Goal: Register for event/course

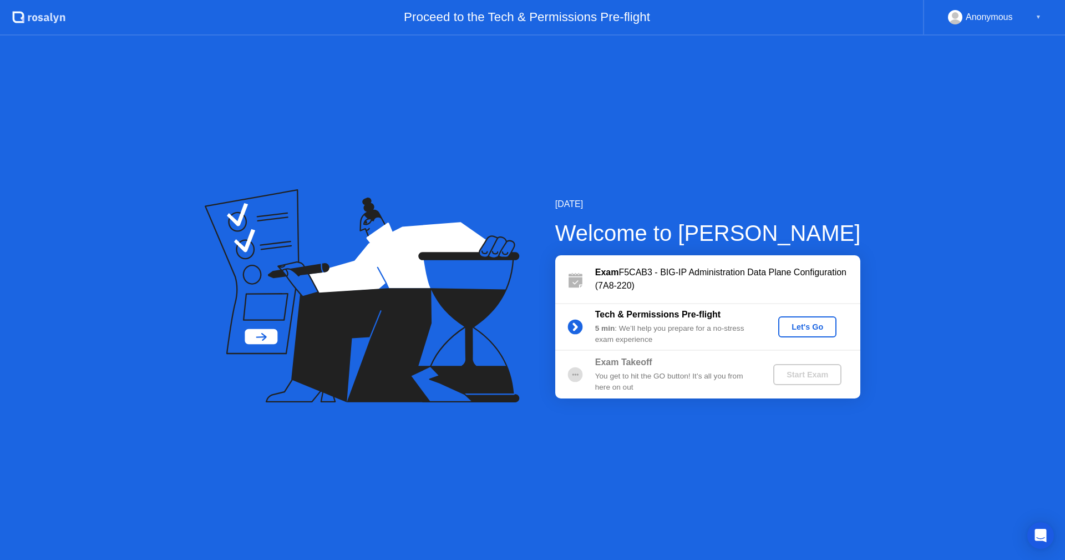
click at [806, 331] on div "Let's Go" at bounding box center [807, 326] width 49 height 9
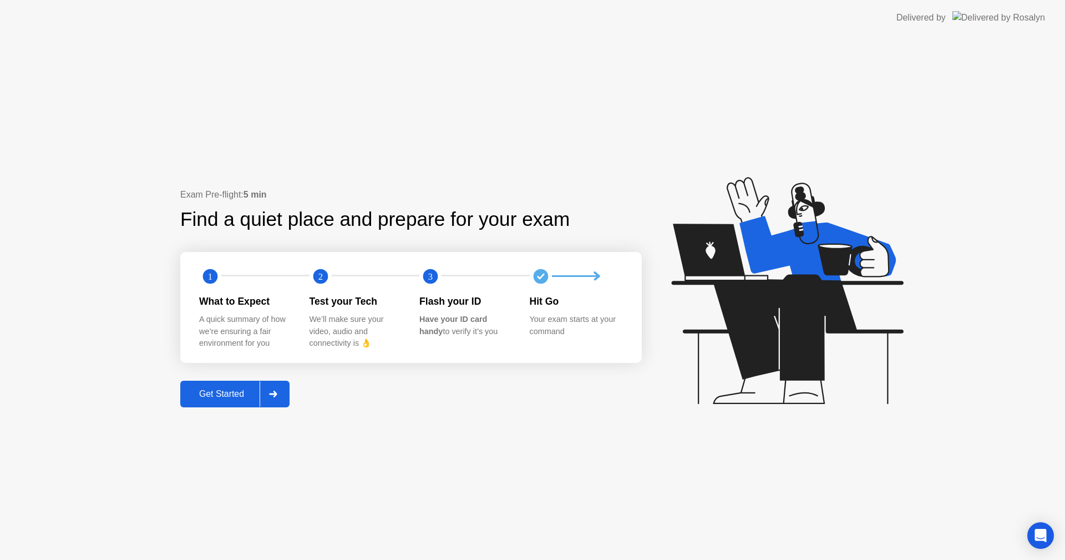
click at [231, 397] on div "Get Started" at bounding box center [222, 394] width 76 height 10
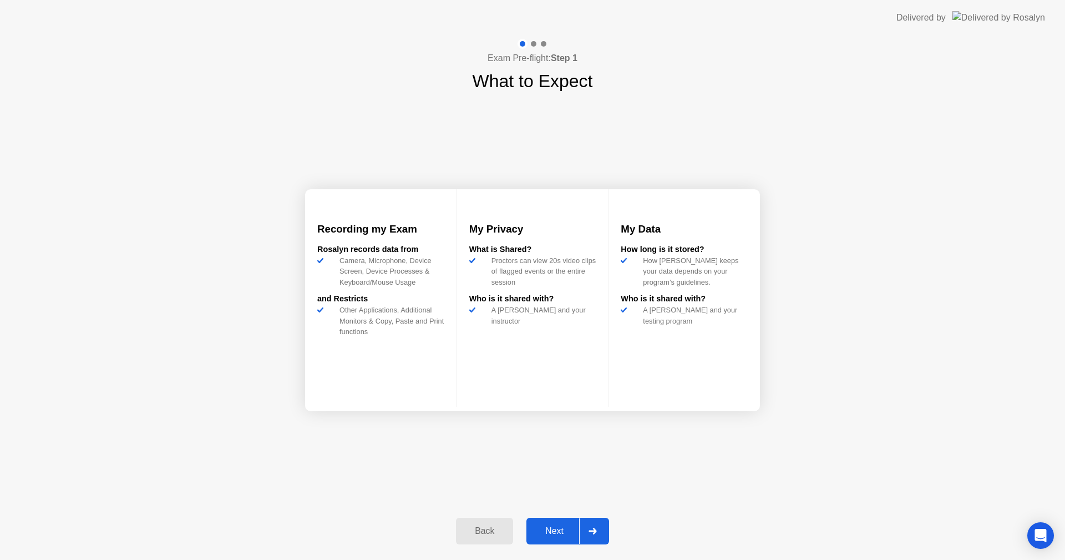
click at [559, 534] on div "Next" at bounding box center [554, 531] width 49 height 10
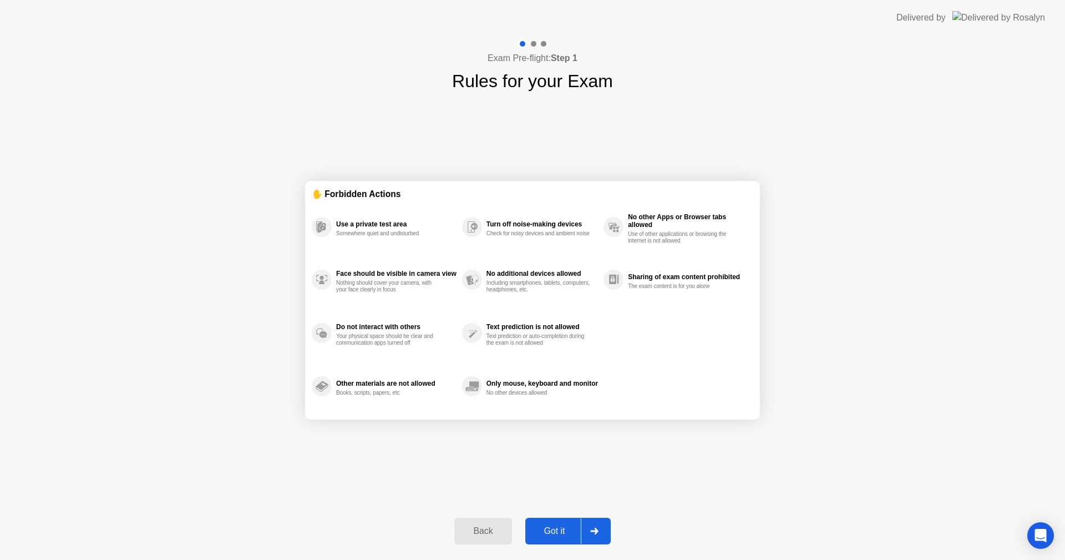
click at [543, 530] on div "Got it" at bounding box center [555, 531] width 52 height 10
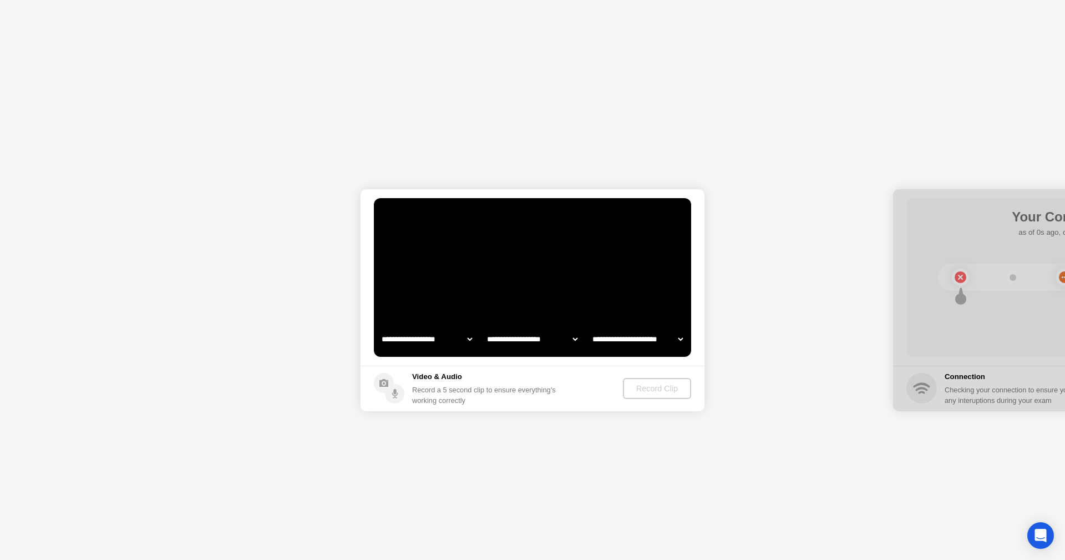
select select "**********"
select select "*******"
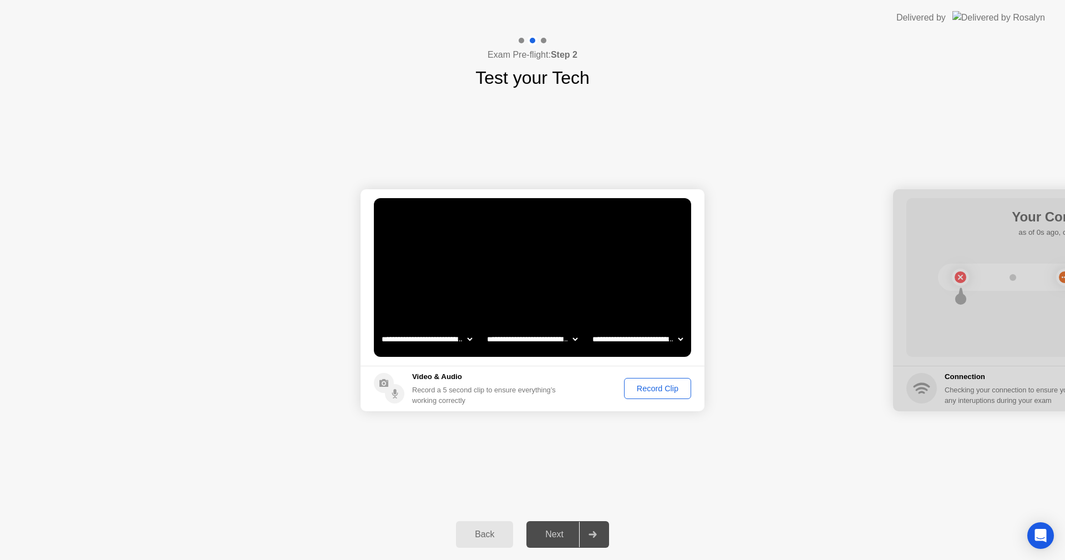
click at [649, 387] on div "Record Clip" at bounding box center [657, 388] width 59 height 9
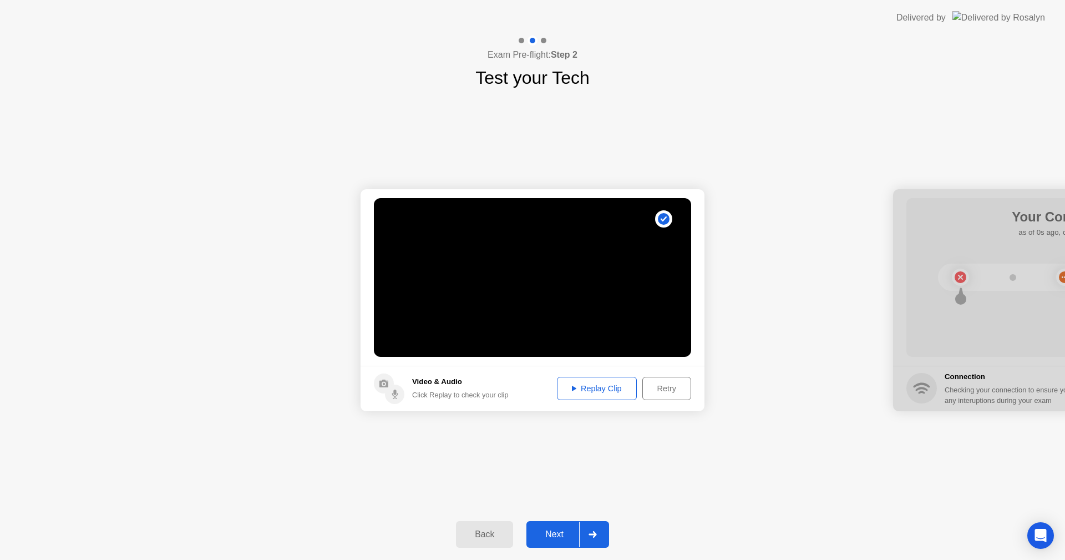
click at [589, 390] on div "Replay Clip" at bounding box center [597, 388] width 72 height 9
click at [560, 538] on div "Next" at bounding box center [554, 534] width 49 height 10
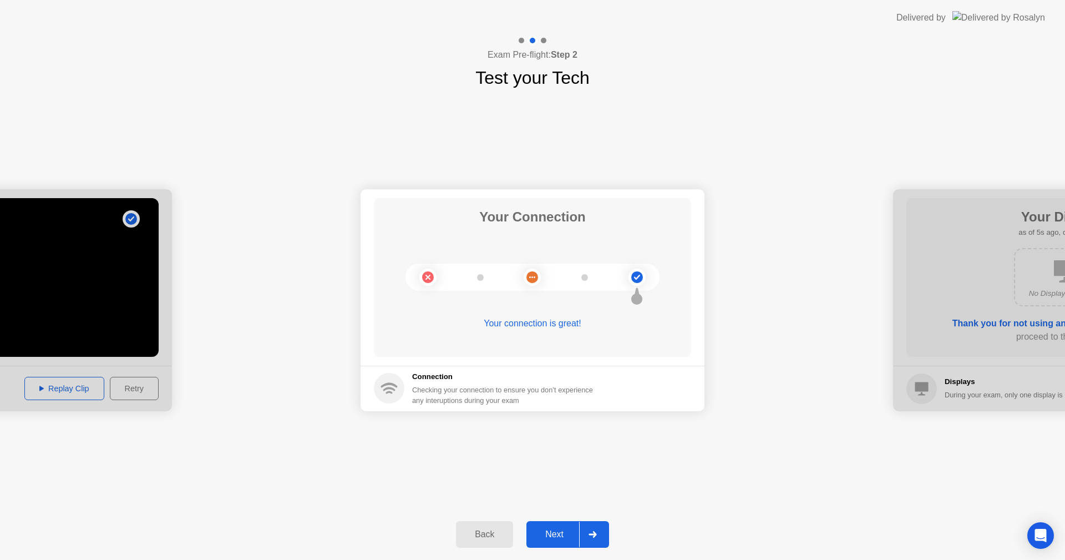
click at [549, 534] on div "Next" at bounding box center [554, 534] width 49 height 10
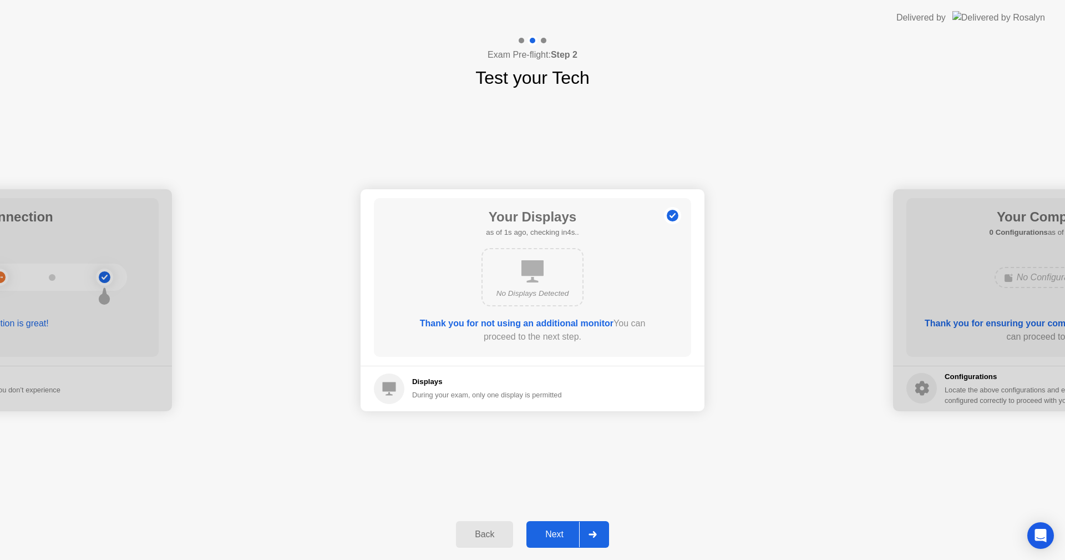
click at [559, 538] on div "Next" at bounding box center [554, 534] width 49 height 10
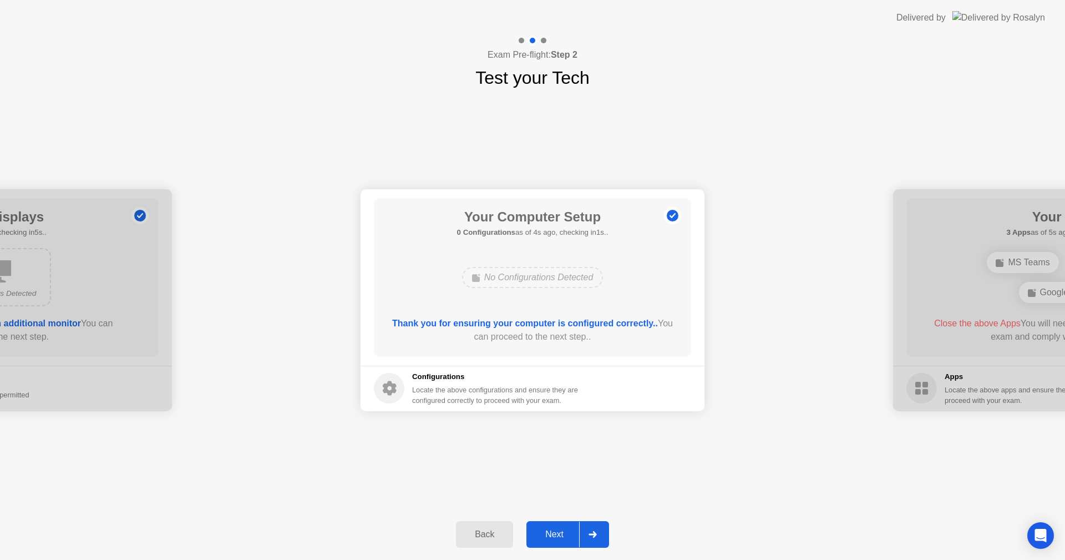
click at [559, 526] on button "Next" at bounding box center [568, 534] width 83 height 27
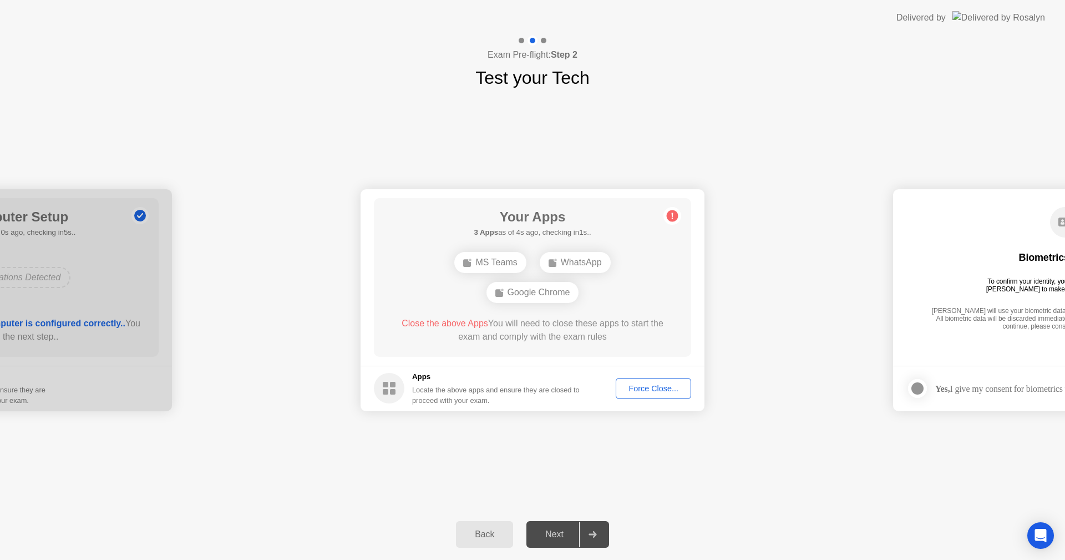
click at [637, 390] on div "Force Close..." at bounding box center [654, 388] width 68 height 9
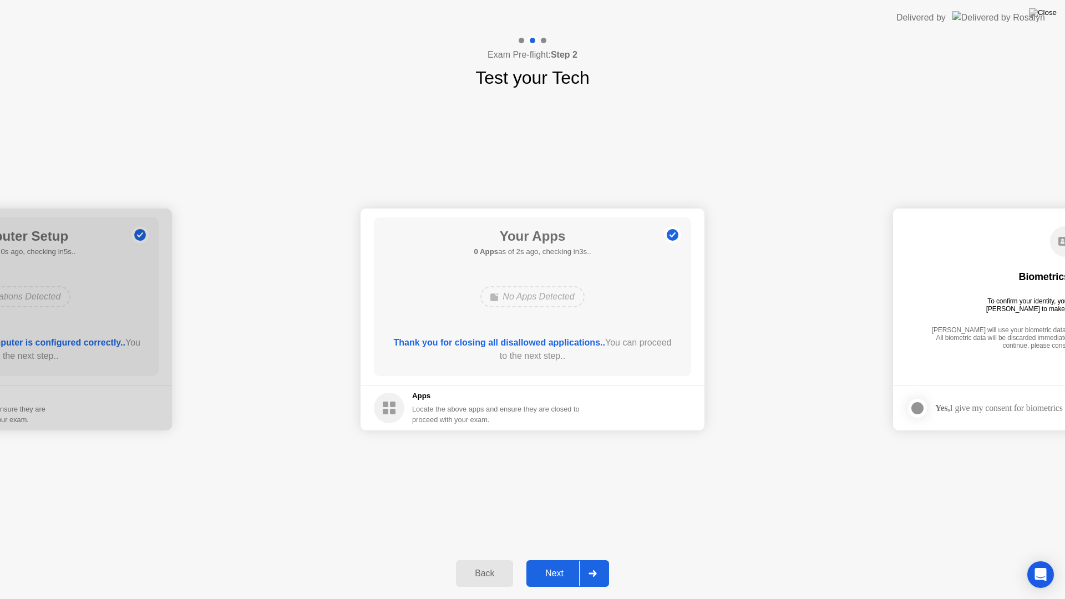
click at [551, 559] on div "Next" at bounding box center [554, 574] width 49 height 10
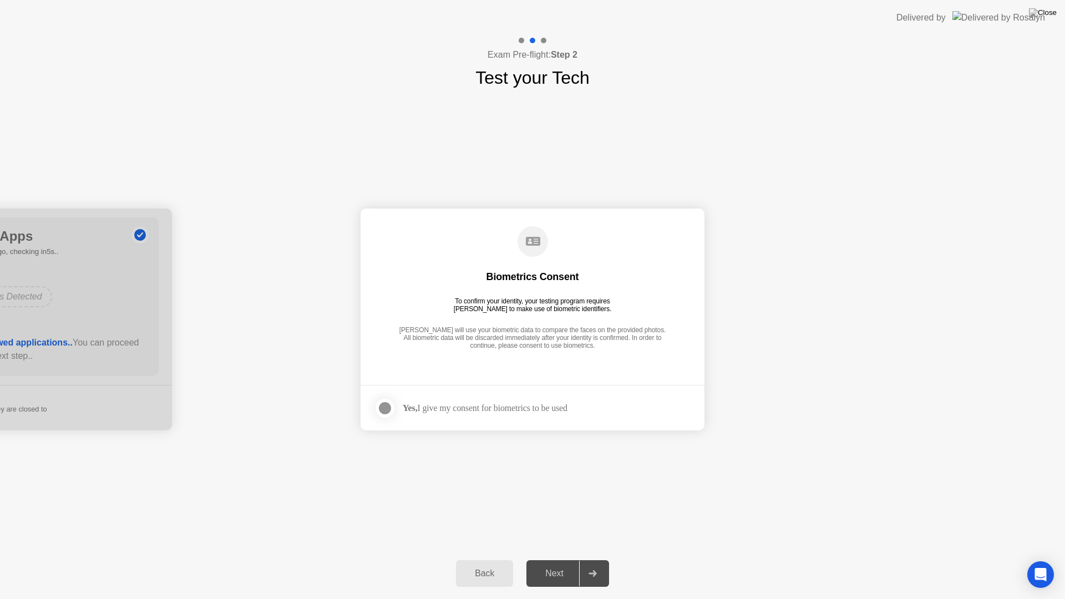
click at [391, 411] on div at bounding box center [384, 408] width 13 height 13
click at [564, 559] on div "Next" at bounding box center [554, 574] width 49 height 10
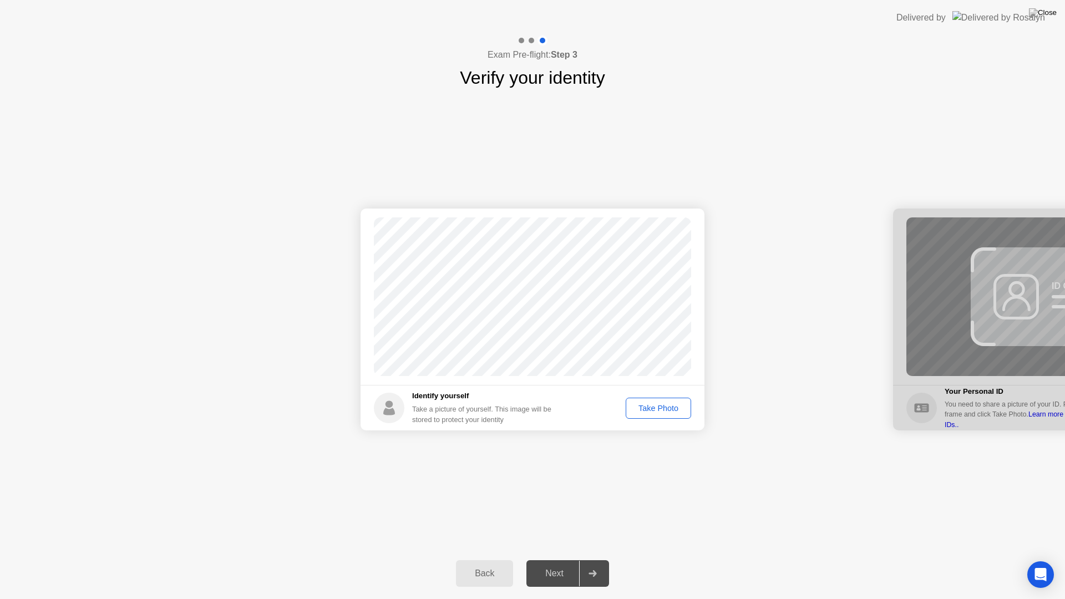
click at [642, 412] on div "Take Photo" at bounding box center [659, 408] width 58 height 9
click at [660, 411] on div "Retake" at bounding box center [665, 408] width 43 height 9
click at [657, 407] on div "Take Photo" at bounding box center [659, 408] width 58 height 9
click at [663, 412] on div "Retake" at bounding box center [665, 408] width 43 height 9
click at [663, 413] on div "Take Photo" at bounding box center [659, 408] width 58 height 9
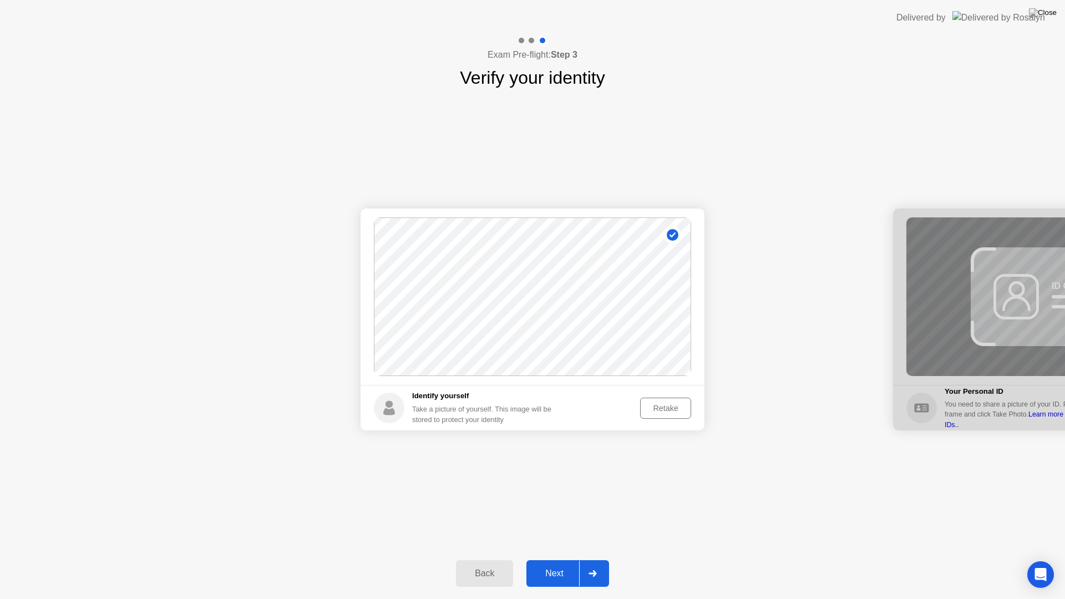
click at [554, 559] on div "Next" at bounding box center [554, 574] width 49 height 10
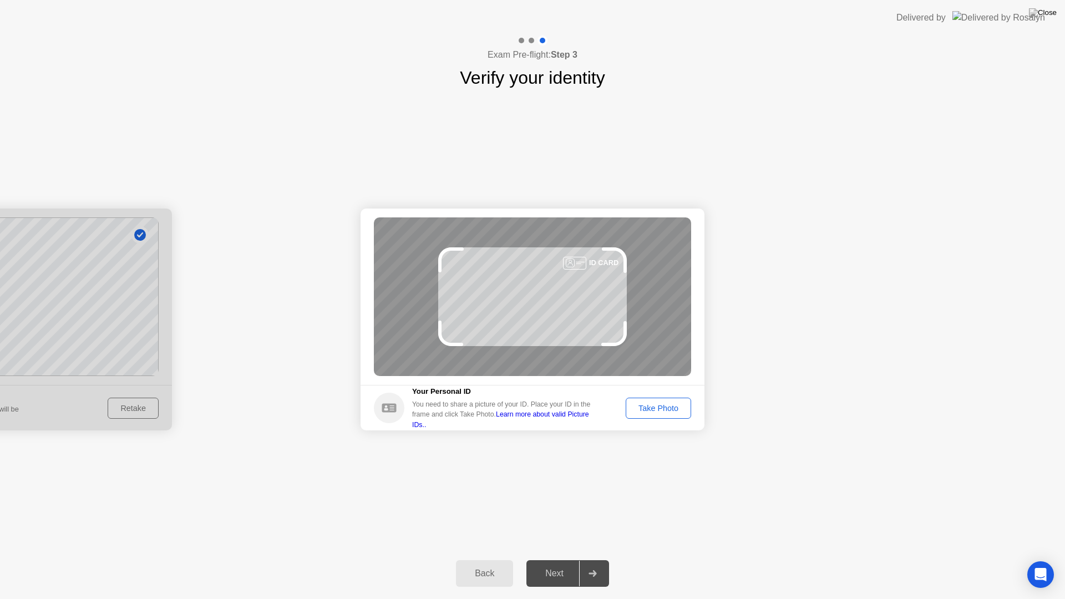
click at [642, 411] on div "Take Photo" at bounding box center [659, 408] width 58 height 9
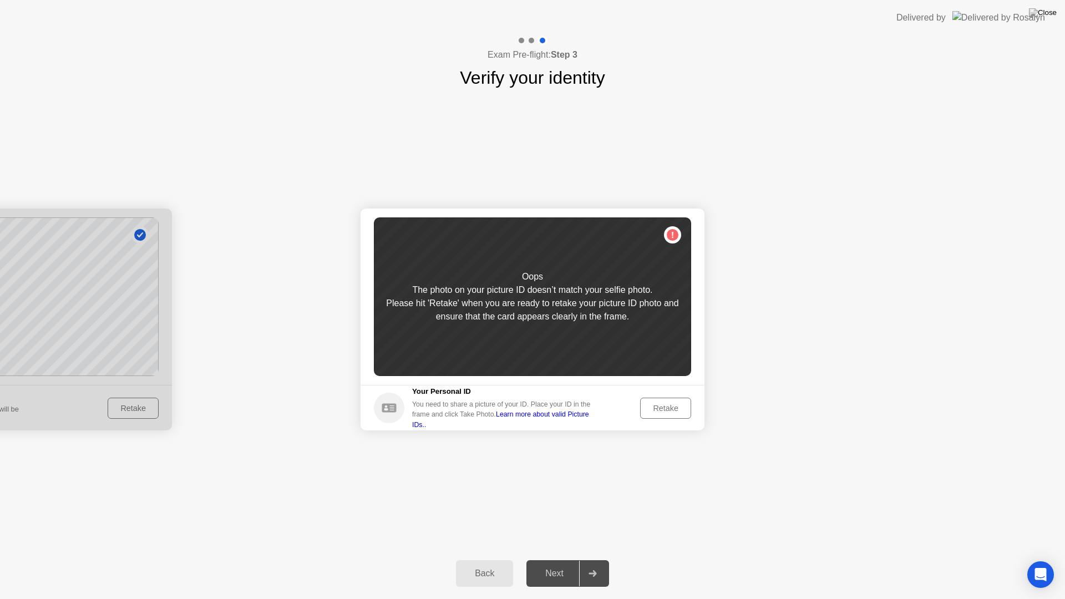
click at [661, 407] on div "Retake" at bounding box center [665, 408] width 43 height 9
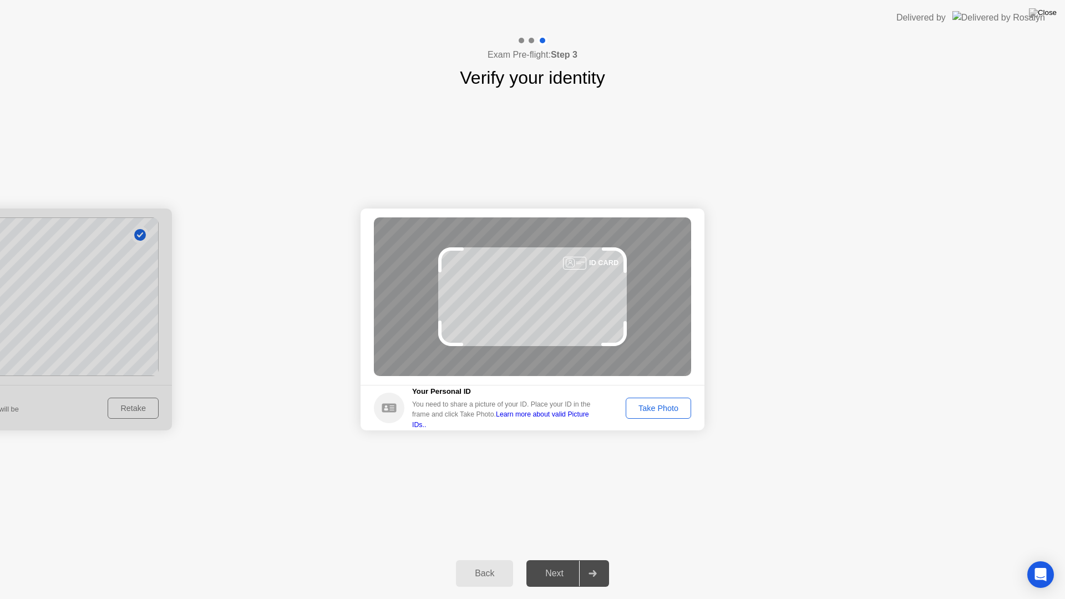
click at [659, 406] on div "Take Photo" at bounding box center [659, 408] width 58 height 9
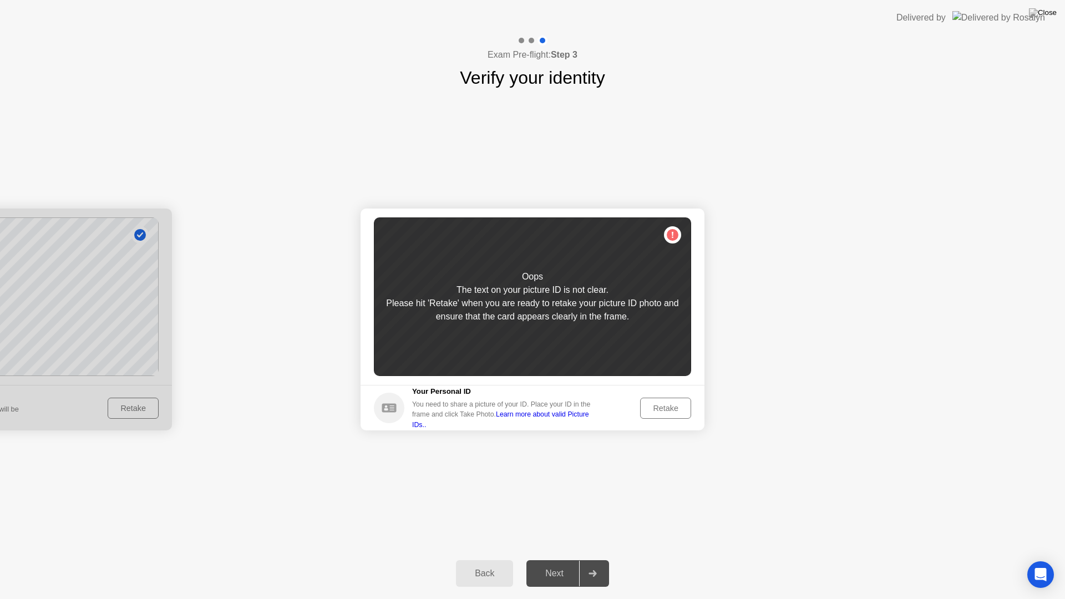
click at [589, 422] on link "Learn more about valid Picture IDs.." at bounding box center [500, 420] width 177 height 18
click at [666, 407] on div "Retake" at bounding box center [665, 408] width 43 height 9
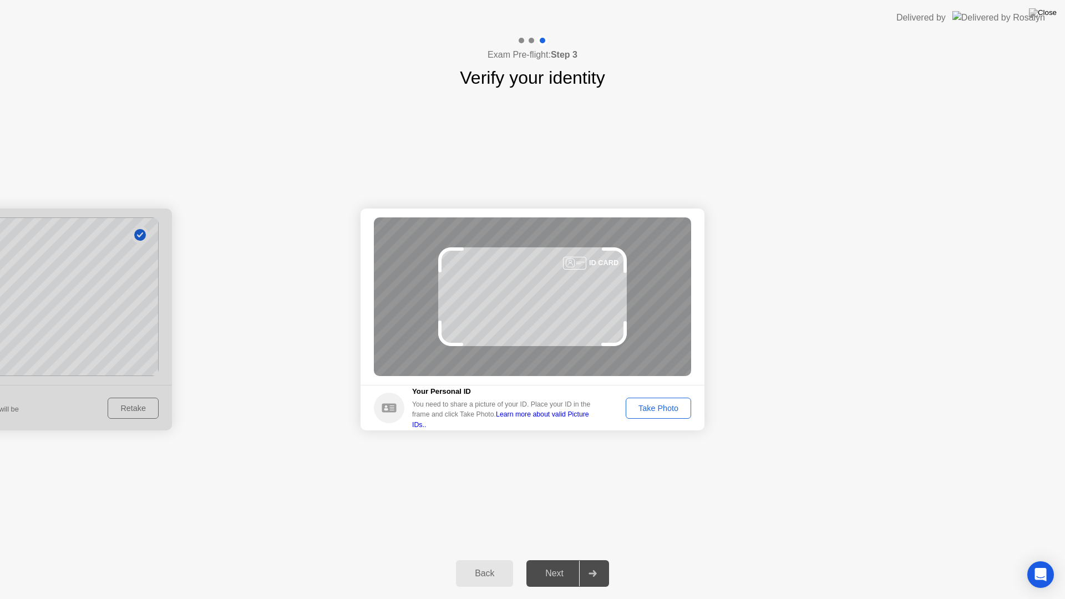
click at [648, 408] on div "Take Photo" at bounding box center [659, 408] width 58 height 9
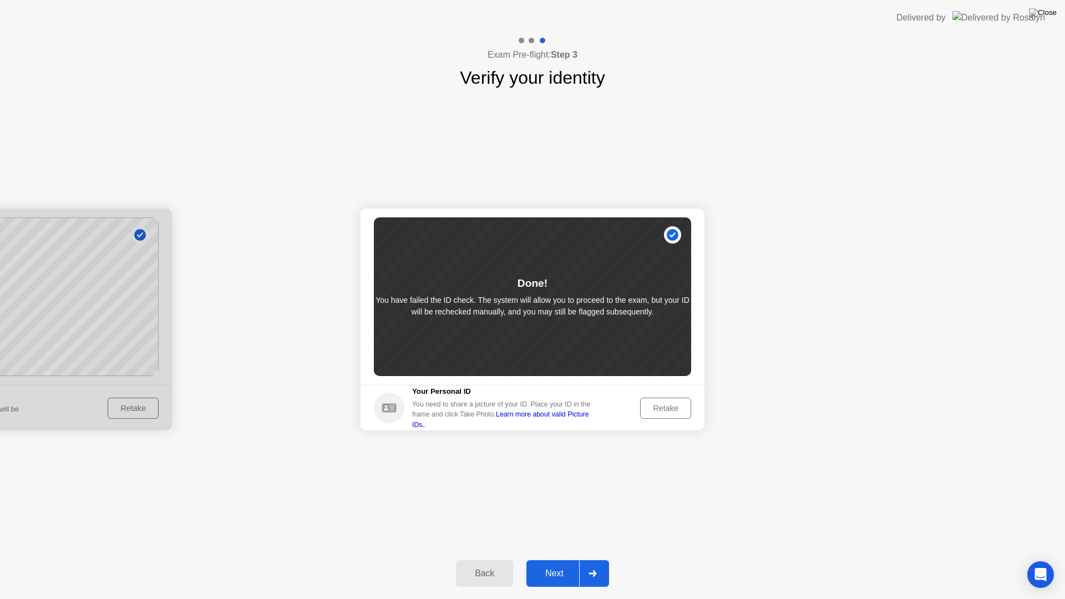
click at [556, 559] on div "Next" at bounding box center [554, 574] width 49 height 10
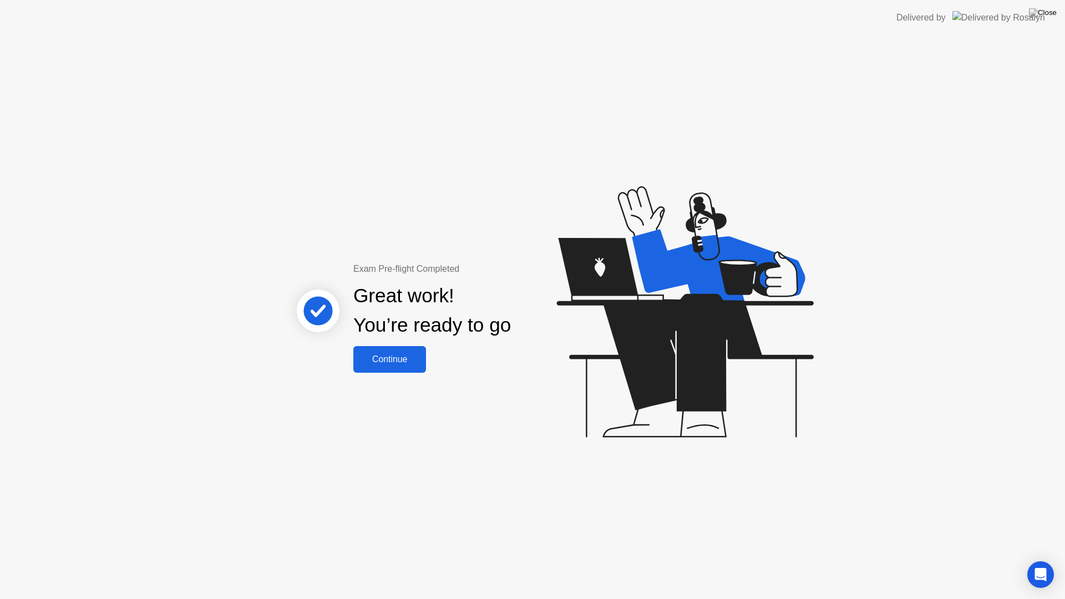
click at [395, 360] on div "Continue" at bounding box center [390, 360] width 66 height 10
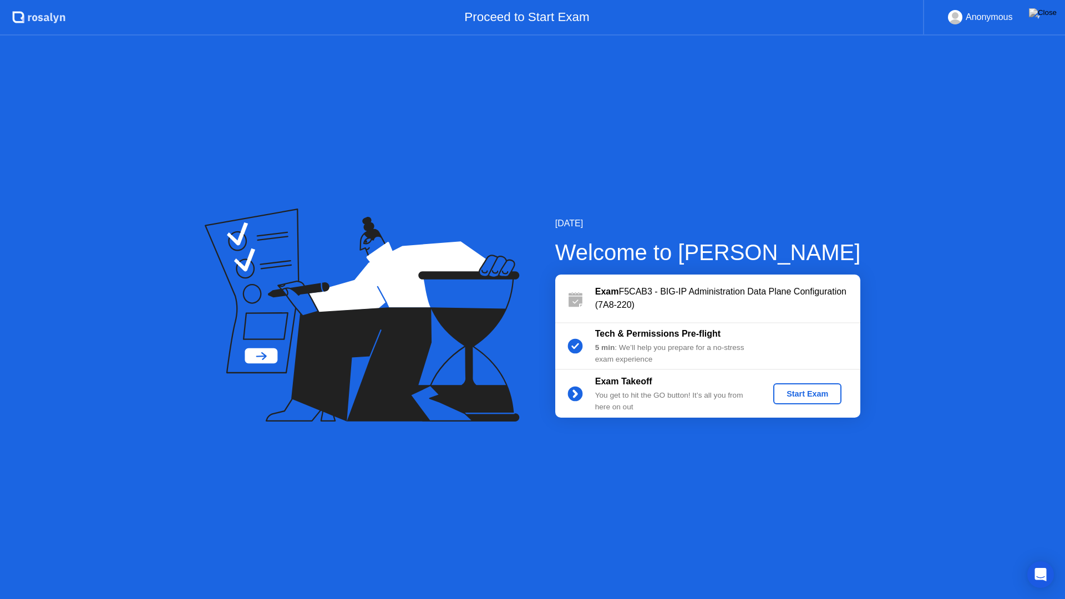
click at [812, 398] on div "Start Exam" at bounding box center [807, 394] width 59 height 9
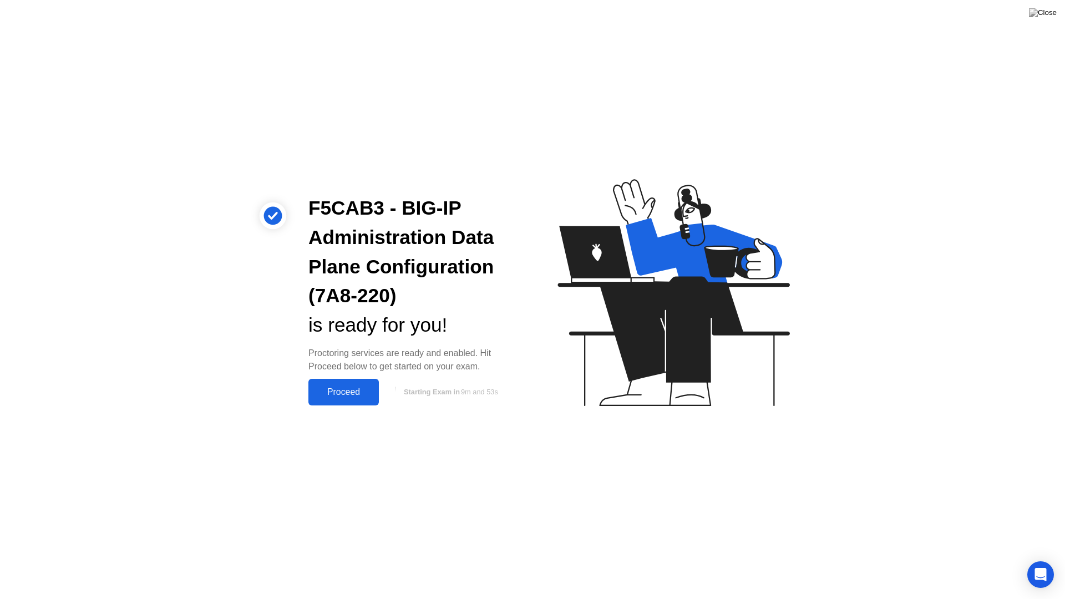
click at [342, 400] on button "Proceed" at bounding box center [344, 392] width 70 height 27
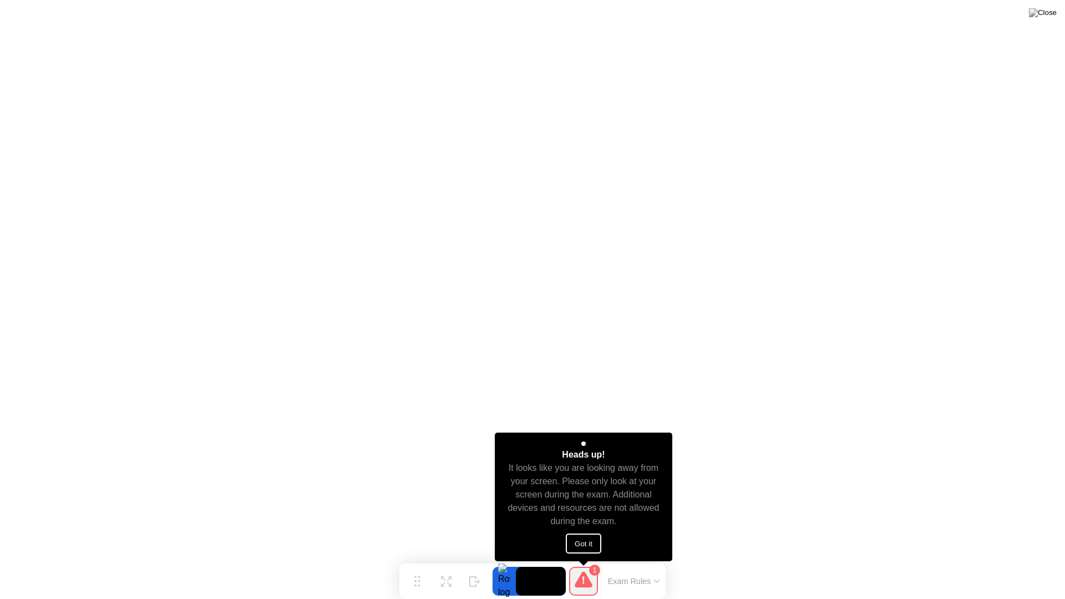
click at [580, 544] on button "Got it" at bounding box center [584, 544] width 36 height 20
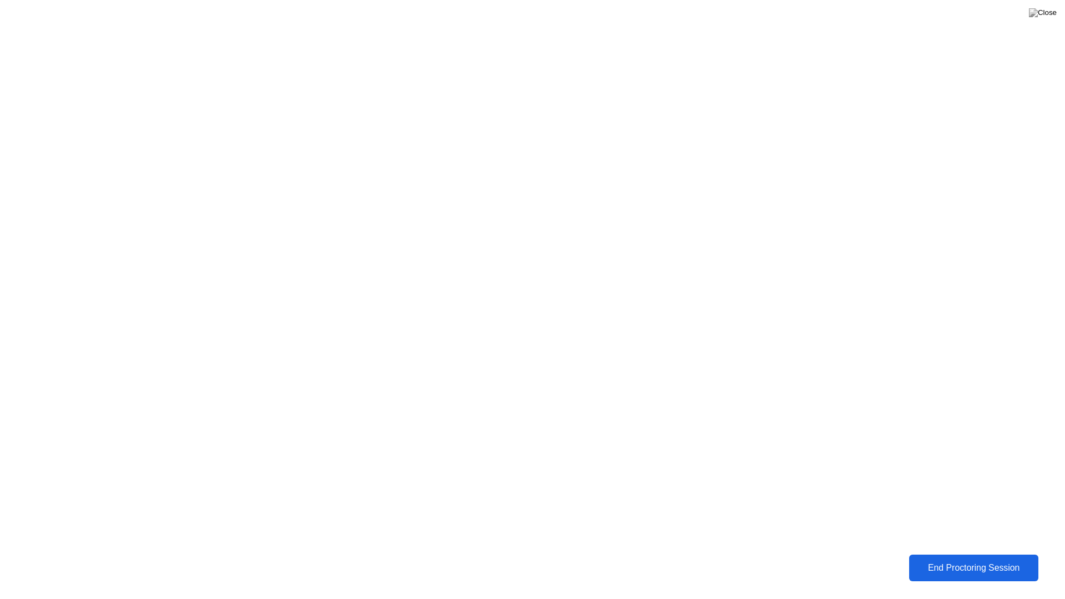
click at [972, 559] on div "End Proctoring Session" at bounding box center [974, 568] width 123 height 10
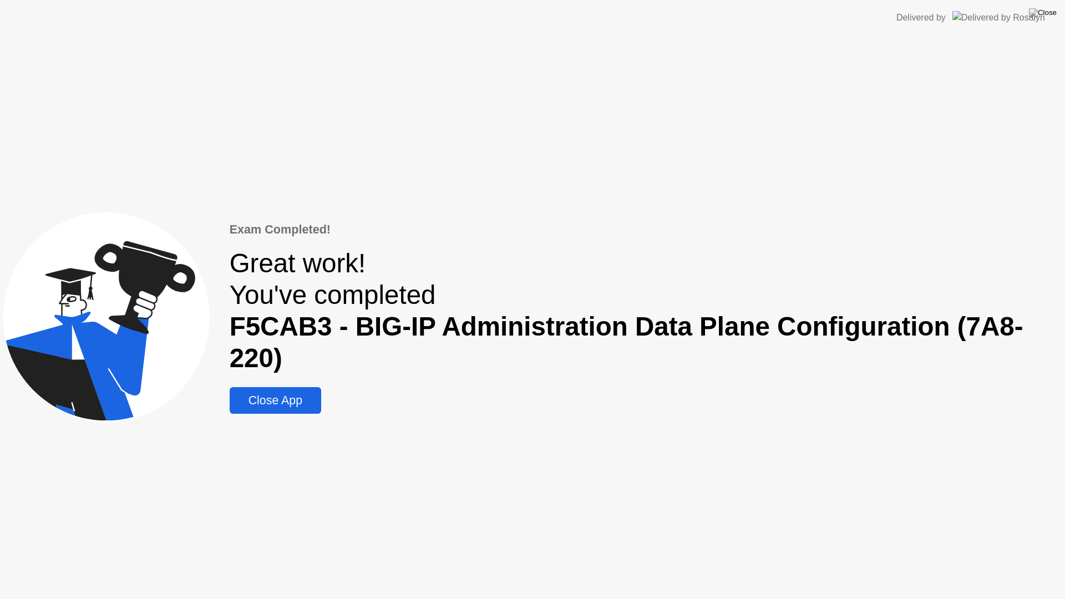
click at [281, 403] on div "Close App" at bounding box center [275, 401] width 85 height 14
